Goal: Information Seeking & Learning: Learn about a topic

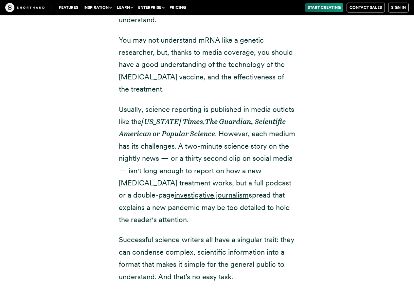
scroll to position [895, 0]
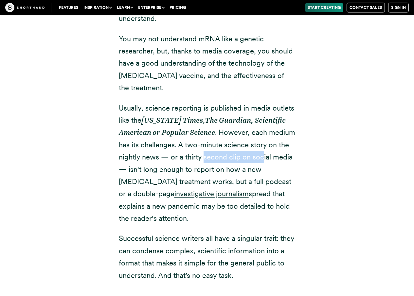
drag, startPoint x: 246, startPoint y: 148, endPoint x: 265, endPoint y: 149, distance: 18.7
click at [265, 149] on p "Usually, science reporting is published in media outlets like the [US_STATE] Ti…" at bounding box center [207, 163] width 177 height 123
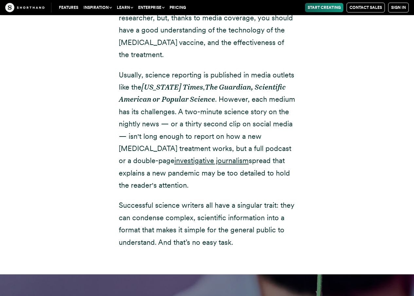
scroll to position [931, 0]
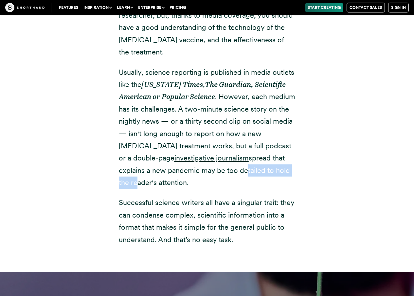
click at [257, 161] on p "Usually, science reporting is published in media outlets like the [US_STATE] Ti…" at bounding box center [207, 127] width 177 height 123
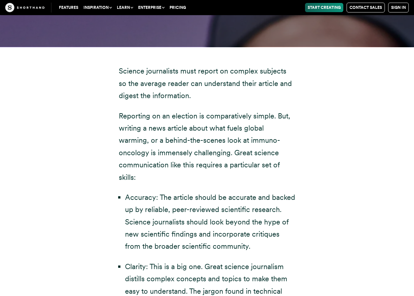
scroll to position [1303, 0]
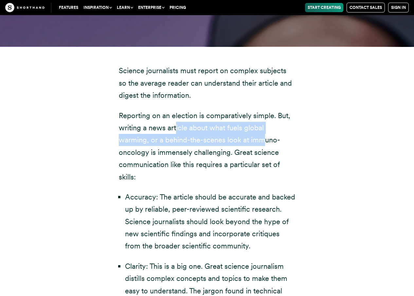
click at [236, 123] on p "Reporting on an election is comparatively simple. But, writing a news article a…" at bounding box center [207, 145] width 177 height 73
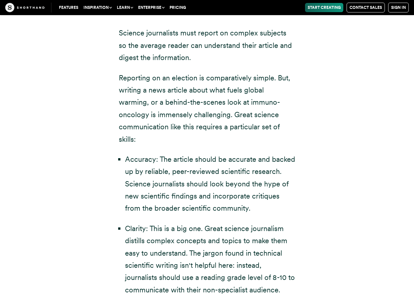
scroll to position [1355, 0]
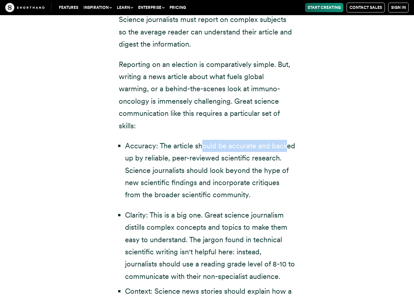
drag, startPoint x: 200, startPoint y: 124, endPoint x: 287, endPoint y: 127, distance: 87.2
click at [287, 140] on li "Accuracy: The article should be accurate and backed up by reliable, peer-review…" at bounding box center [210, 170] width 171 height 61
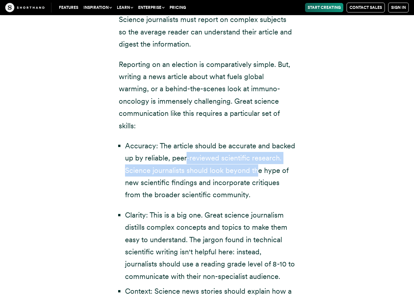
drag, startPoint x: 186, startPoint y: 134, endPoint x: 258, endPoint y: 140, distance: 71.7
click at [258, 140] on li "Accuracy: The article should be accurate and backed up by reliable, peer-review…" at bounding box center [210, 170] width 171 height 61
click at [181, 149] on li "Accuracy: The article should be accurate and backed up by reliable, peer-review…" at bounding box center [210, 170] width 171 height 61
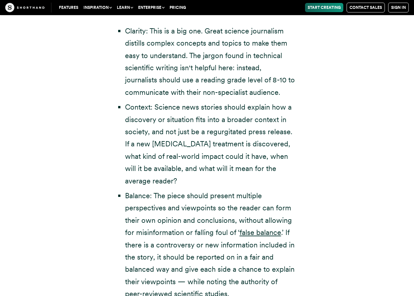
scroll to position [1539, 0]
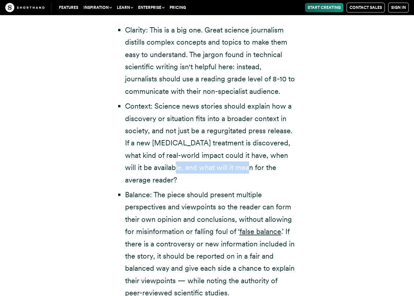
drag, startPoint x: 209, startPoint y: 144, endPoint x: 241, endPoint y: 144, distance: 32.8
click at [241, 144] on li "Context: Science news stories should explain how a discovery or situation fits …" at bounding box center [210, 143] width 171 height 86
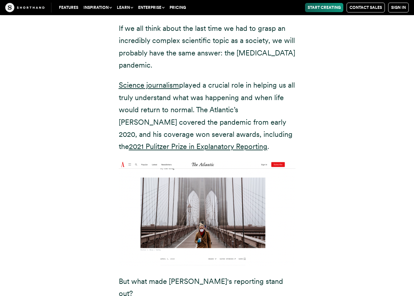
scroll to position [2068, 0]
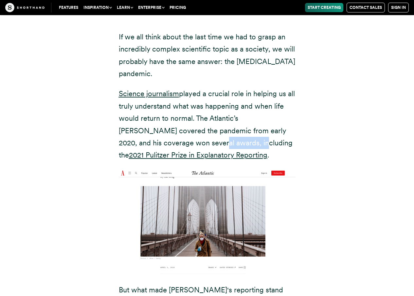
click at [191, 119] on p "Science journalism played a crucial role in helping us all truly understand wha…" at bounding box center [207, 123] width 177 height 73
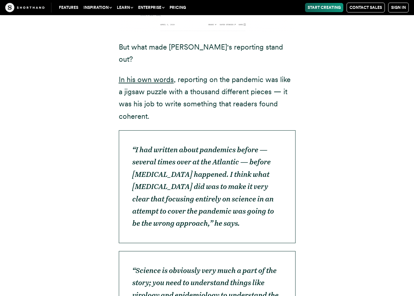
scroll to position [2354, 0]
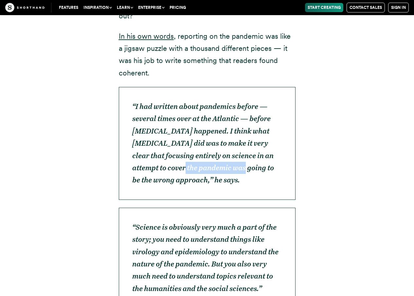
drag, startPoint x: 214, startPoint y: 121, endPoint x: 235, endPoint y: 120, distance: 21.0
click at [235, 120] on em "“I had written about pandemics before — several times over at the Atlantic — be…" at bounding box center [203, 143] width 142 height 82
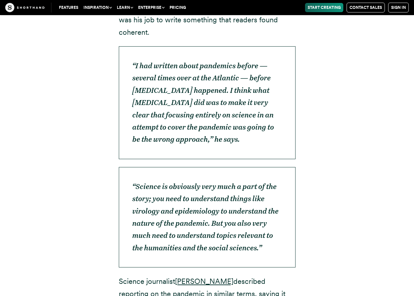
scroll to position [2397, 0]
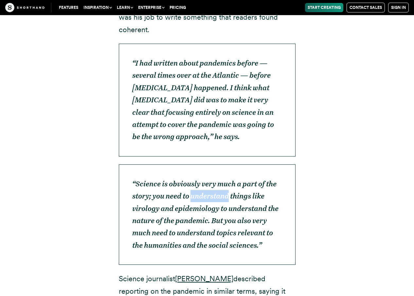
drag, startPoint x: 212, startPoint y: 147, endPoint x: 231, endPoint y: 148, distance: 19.1
click at [231, 179] on em "“Science is obviously very much a part of the story; you need to understand thi…" at bounding box center [205, 214] width 146 height 70
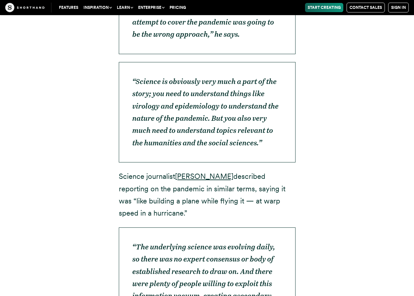
scroll to position [2501, 0]
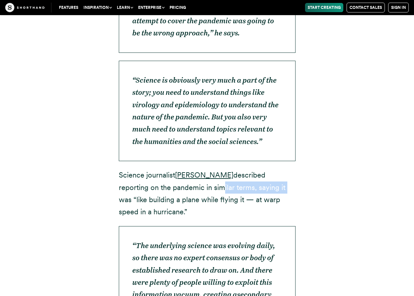
drag, startPoint x: 180, startPoint y: 142, endPoint x: 242, endPoint y: 144, distance: 62.3
click at [242, 169] on p "Science journalist [PERSON_NAME] described reporting on the pandemic in similar…" at bounding box center [207, 193] width 177 height 49
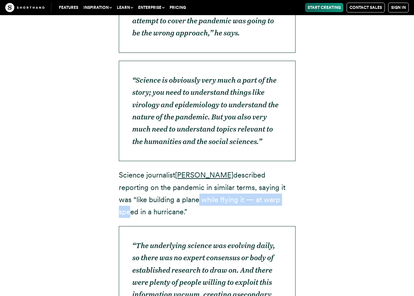
drag, startPoint x: 169, startPoint y: 151, endPoint x: 258, endPoint y: 151, distance: 88.8
click at [258, 169] on p "Science journalist [PERSON_NAME] described reporting on the pandemic in similar…" at bounding box center [207, 193] width 177 height 49
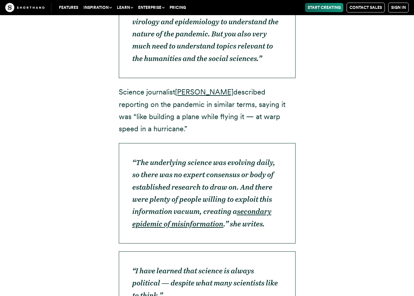
scroll to position [2584, 0]
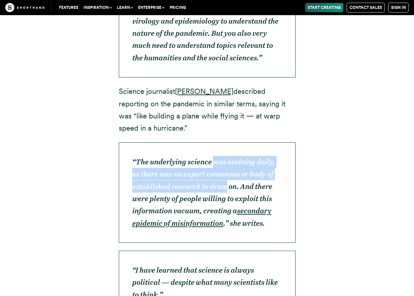
drag, startPoint x: 214, startPoint y: 113, endPoint x: 226, endPoint y: 140, distance: 29.5
click at [226, 157] on em "“The underlying science was evolving daily, so there was no expert consensus or…" at bounding box center [203, 186] width 143 height 58
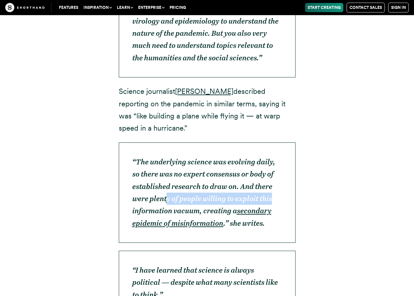
drag, startPoint x: 170, startPoint y: 151, endPoint x: 272, endPoint y: 153, distance: 102.2
click at [272, 157] on em "“The underlying science was evolving daily, so there was no expert consensus or…" at bounding box center [203, 186] width 143 height 58
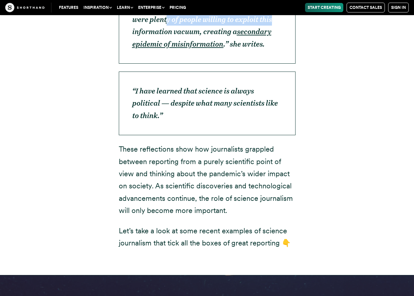
scroll to position [2771, 0]
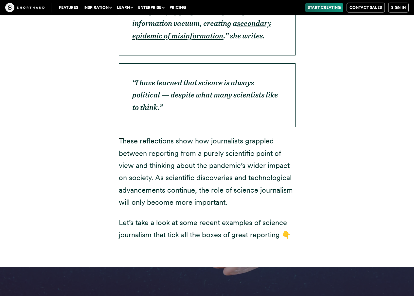
click at [192, 135] on p "These reflections show how journalists grappled between reporting from a purely…" at bounding box center [207, 171] width 177 height 73
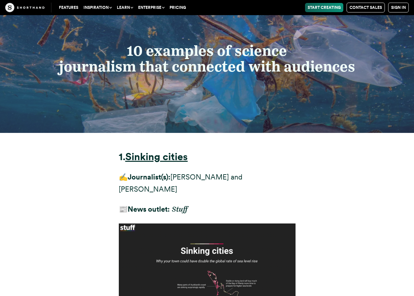
scroll to position [3054, 0]
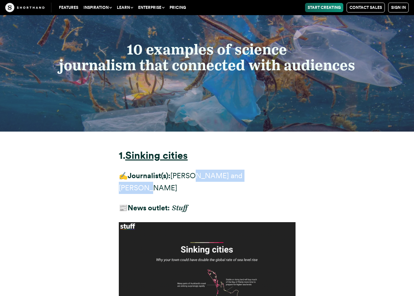
drag, startPoint x: 204, startPoint y: 126, endPoint x: 259, endPoint y: 126, distance: 54.7
click at [259, 169] on p "✍️ Journalist(s): [PERSON_NAME] and [PERSON_NAME]" at bounding box center [207, 181] width 177 height 25
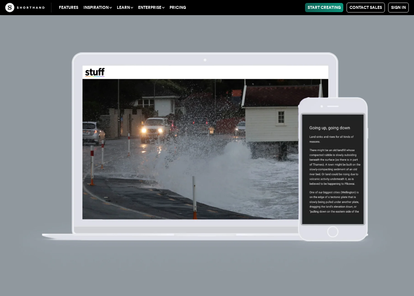
scroll to position [3446, 0]
